Goal: Check status

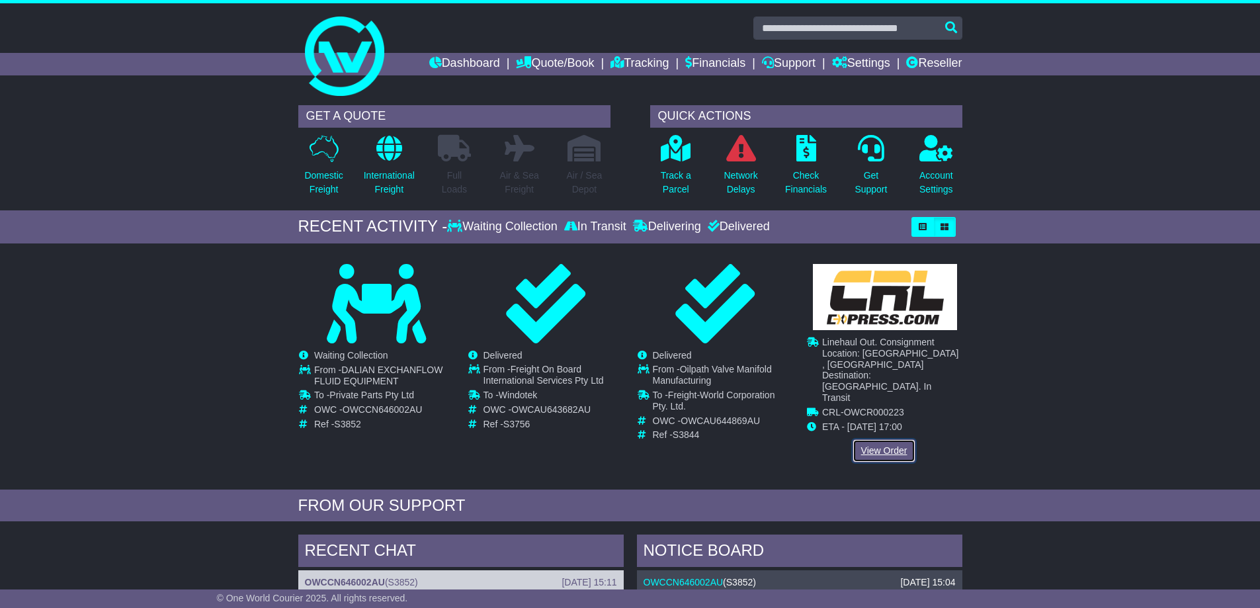
click at [887, 439] on link "View Order" at bounding box center [883, 450] width 63 height 23
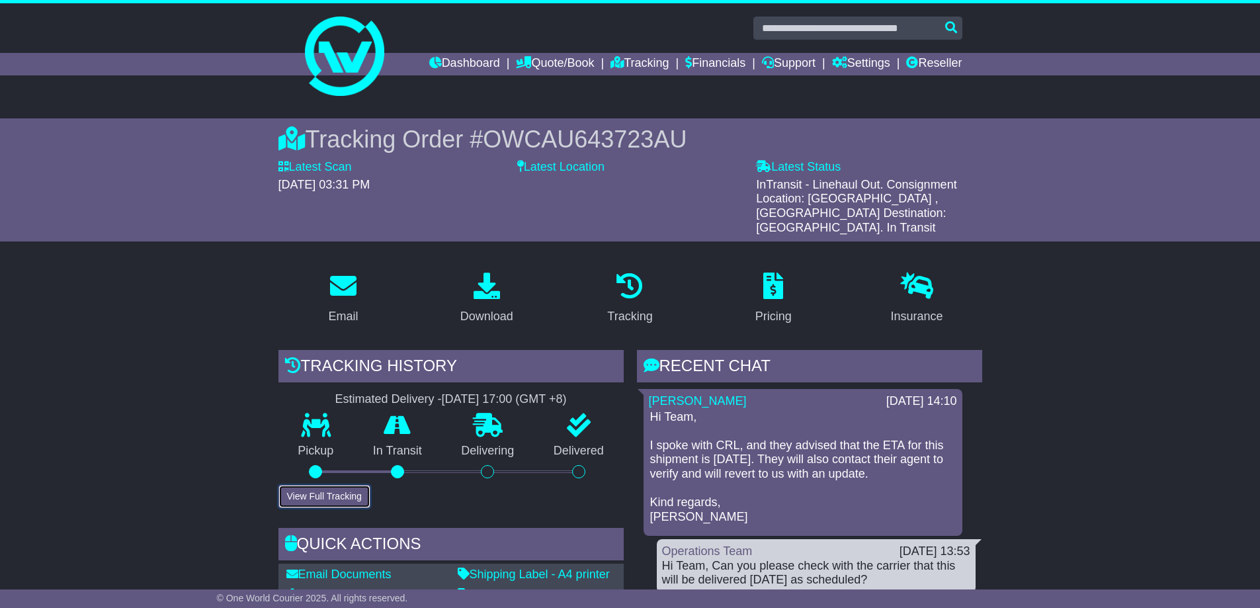
click at [319, 485] on button "View Full Tracking" at bounding box center [324, 496] width 92 height 23
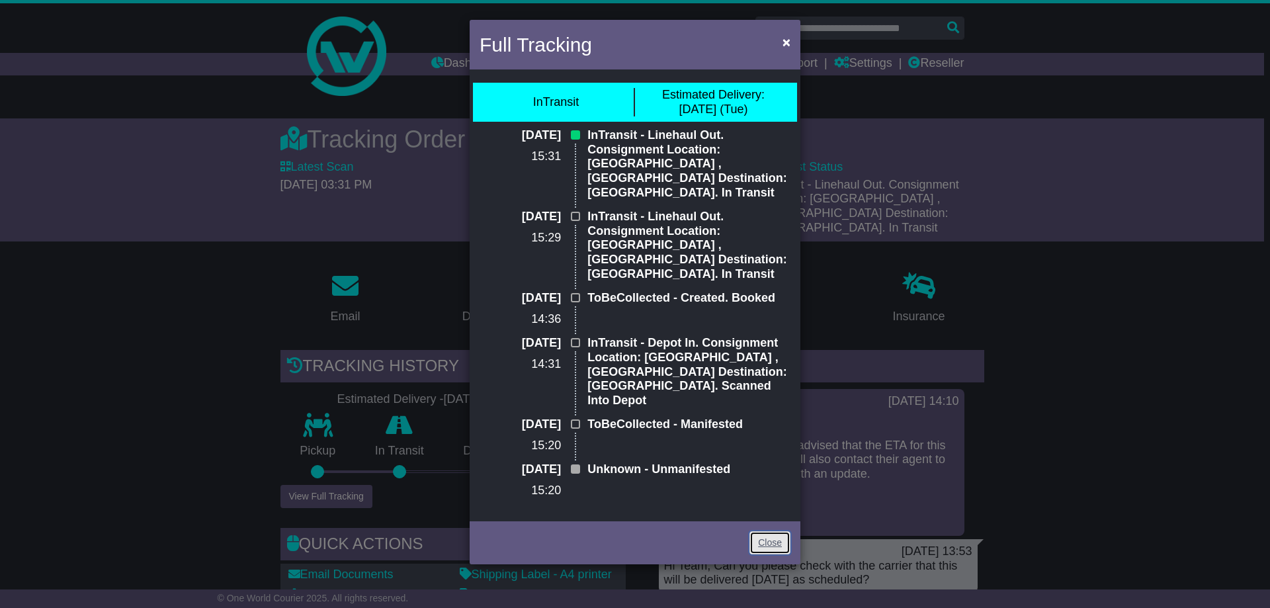
click at [768, 531] on link "Close" at bounding box center [769, 542] width 41 height 23
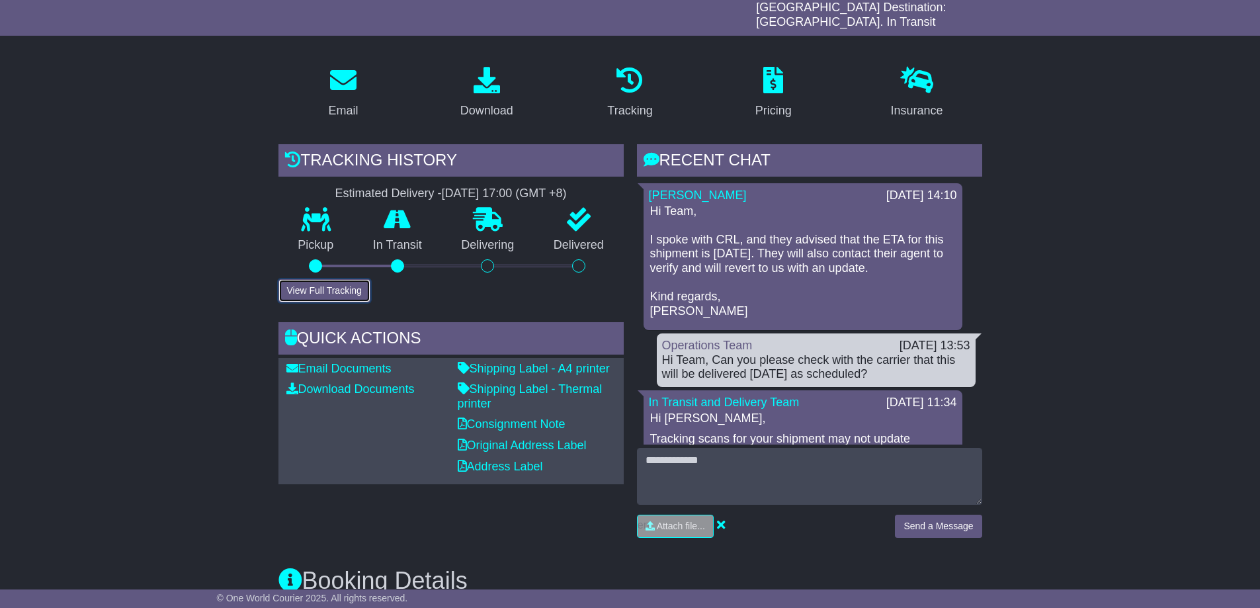
scroll to position [265, 0]
